Goal: Task Accomplishment & Management: Manage account settings

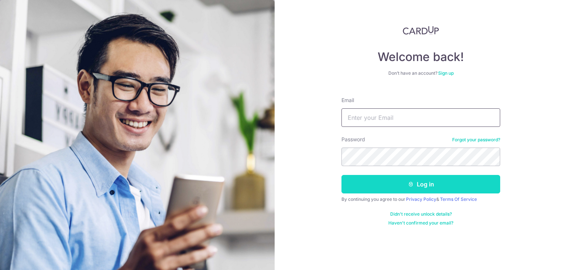
type input "[EMAIL_ADDRESS][DOMAIN_NAME]"
click at [396, 189] on button "Log in" at bounding box center [421, 184] width 159 height 18
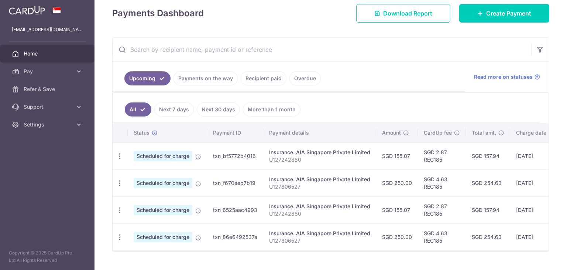
scroll to position [115, 0]
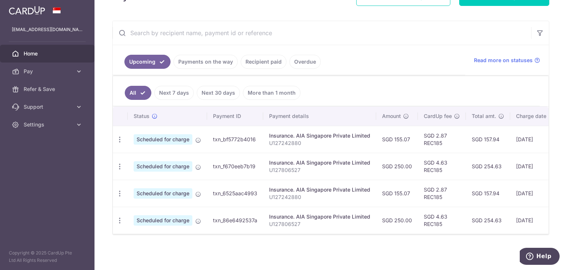
click at [208, 55] on link "Payments on the way" at bounding box center [206, 62] width 64 height 14
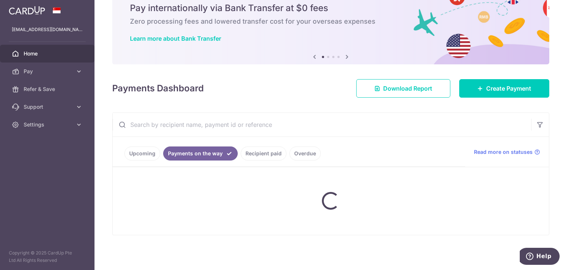
scroll to position [59, 0]
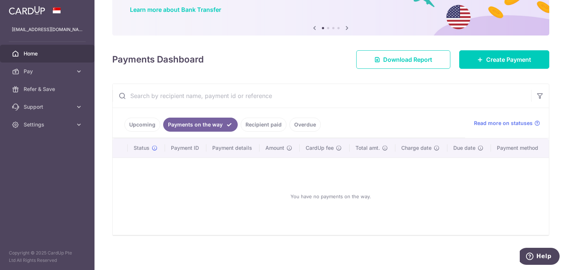
click at [266, 124] on link "Recipient paid" at bounding box center [264, 124] width 46 height 14
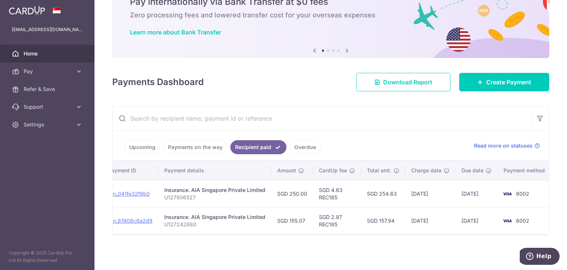
scroll to position [0, 90]
click at [300, 142] on link "Overdue" at bounding box center [305, 147] width 31 height 14
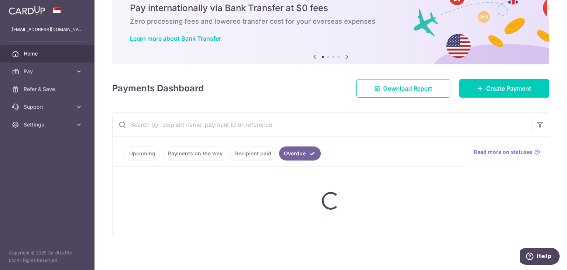
scroll to position [40, 0]
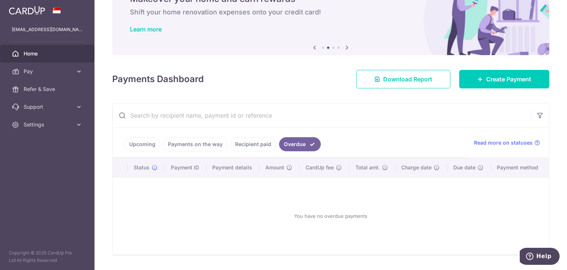
click at [243, 147] on link "Recipient paid" at bounding box center [253, 144] width 46 height 14
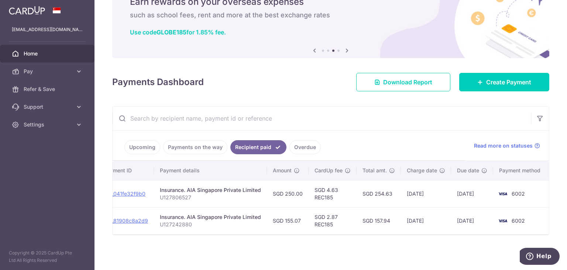
scroll to position [0, 0]
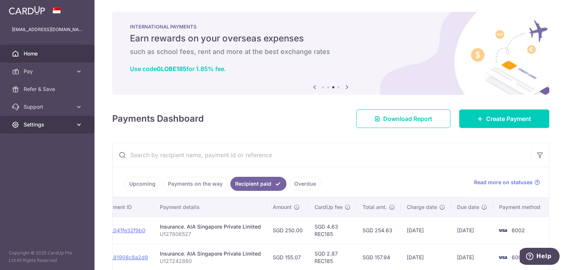
click at [50, 127] on span "Settings" at bounding box center [48, 124] width 49 height 7
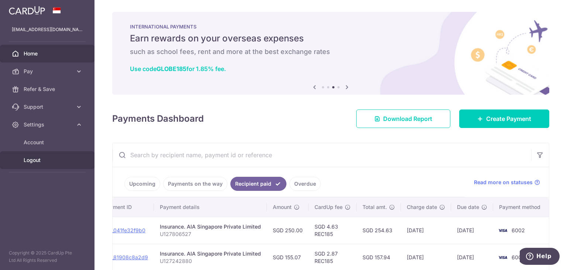
click at [40, 159] on span "Logout" at bounding box center [48, 159] width 49 height 7
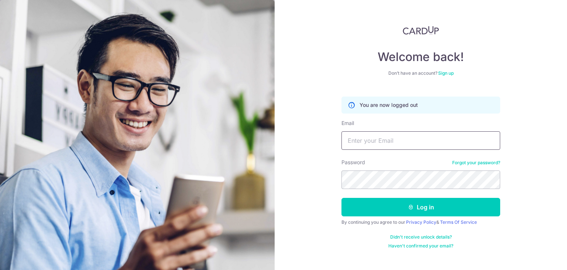
type input "[EMAIL_ADDRESS][DOMAIN_NAME]"
click at [420, 34] on img at bounding box center [421, 30] width 36 height 9
